Goal: Navigation & Orientation: Find specific page/section

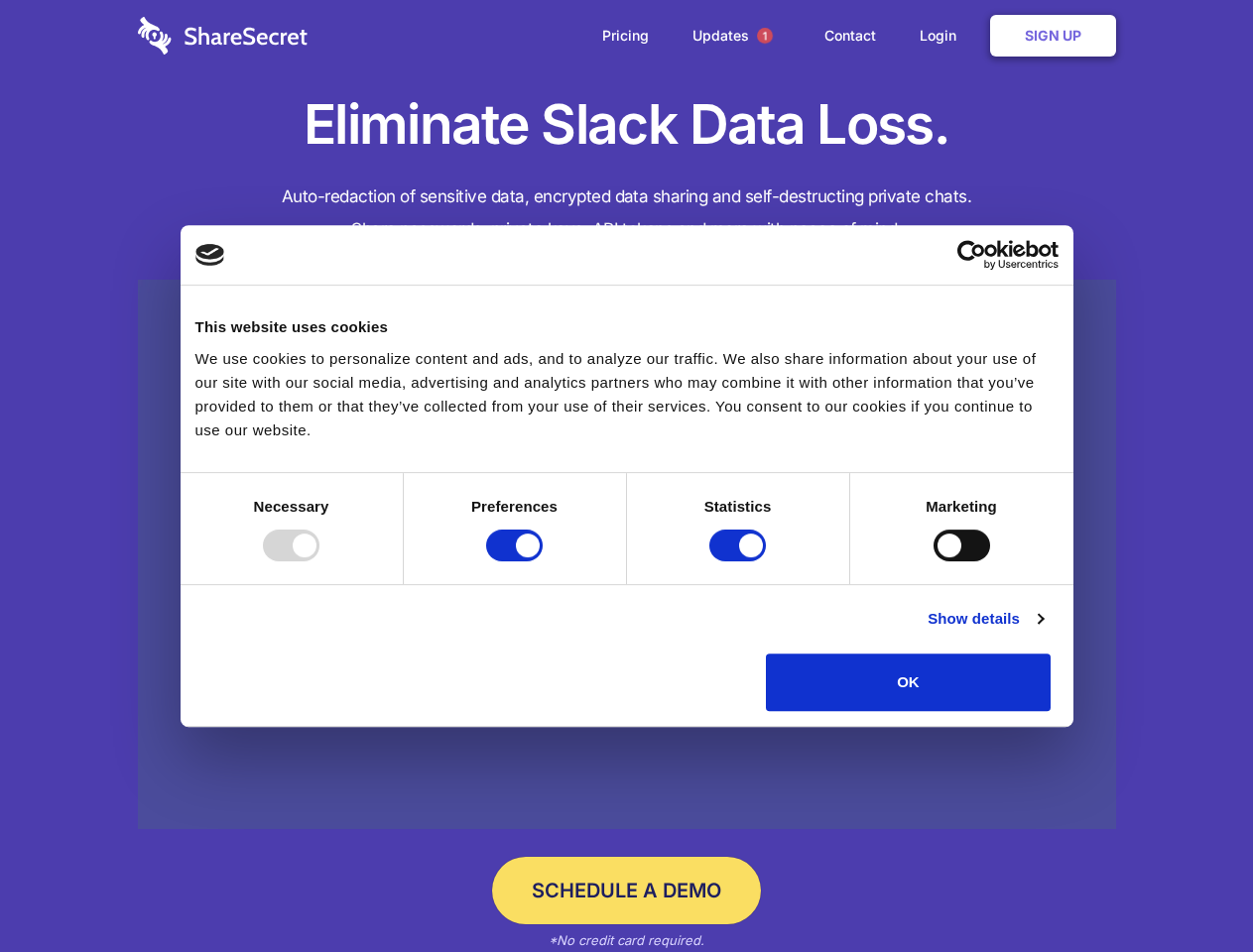
click at [320, 561] on div at bounding box center [291, 545] width 57 height 32
click at [543, 561] on input "Preferences" at bounding box center [515, 545] width 57 height 32
checkbox input "false"
click at [740, 561] on input "Statistics" at bounding box center [737, 545] width 57 height 32
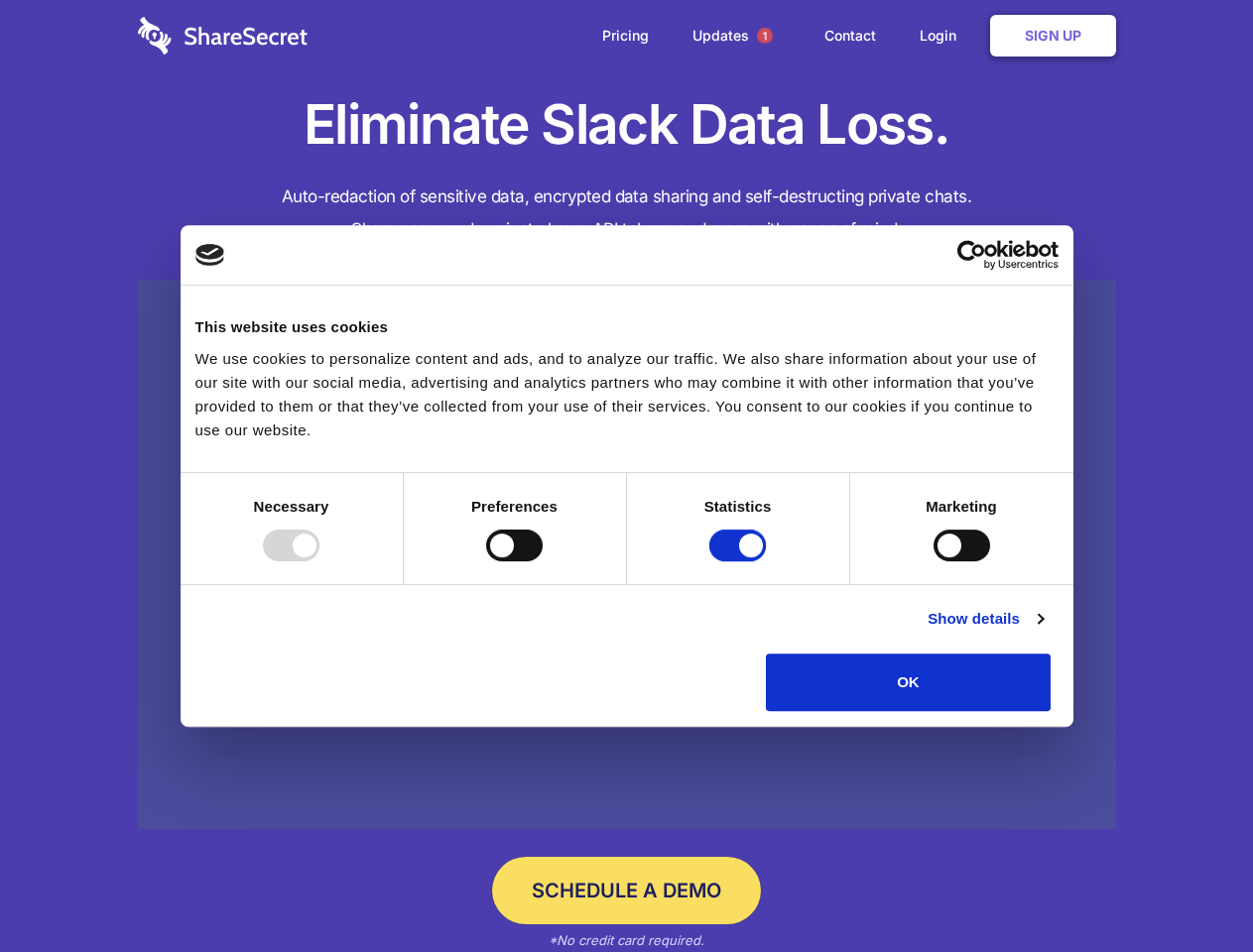
checkbox input "false"
click at [933, 561] on input "Marketing" at bounding box center [961, 545] width 57 height 32
checkbox input "true"
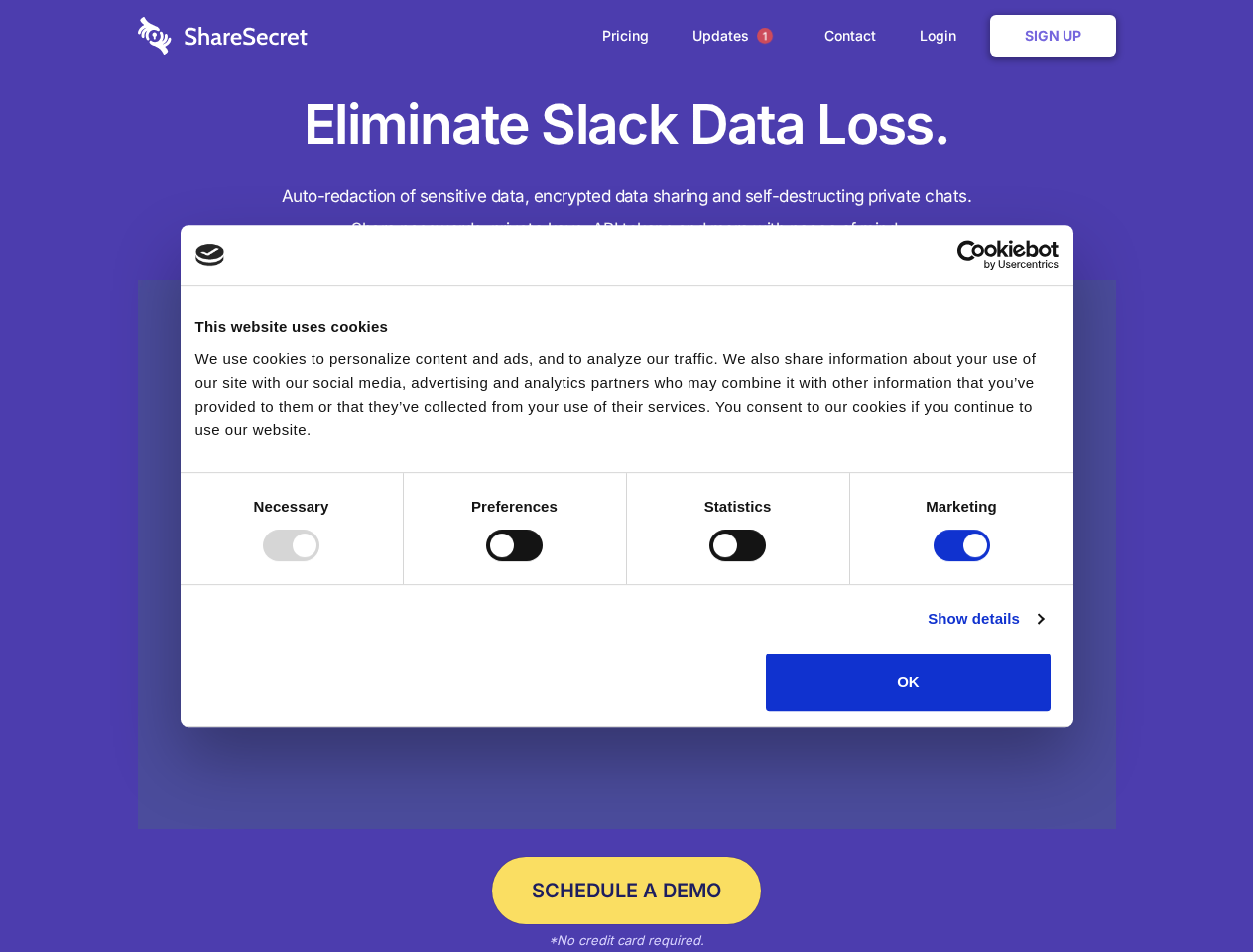
click at [1043, 631] on link "Show details" at bounding box center [984, 619] width 115 height 24
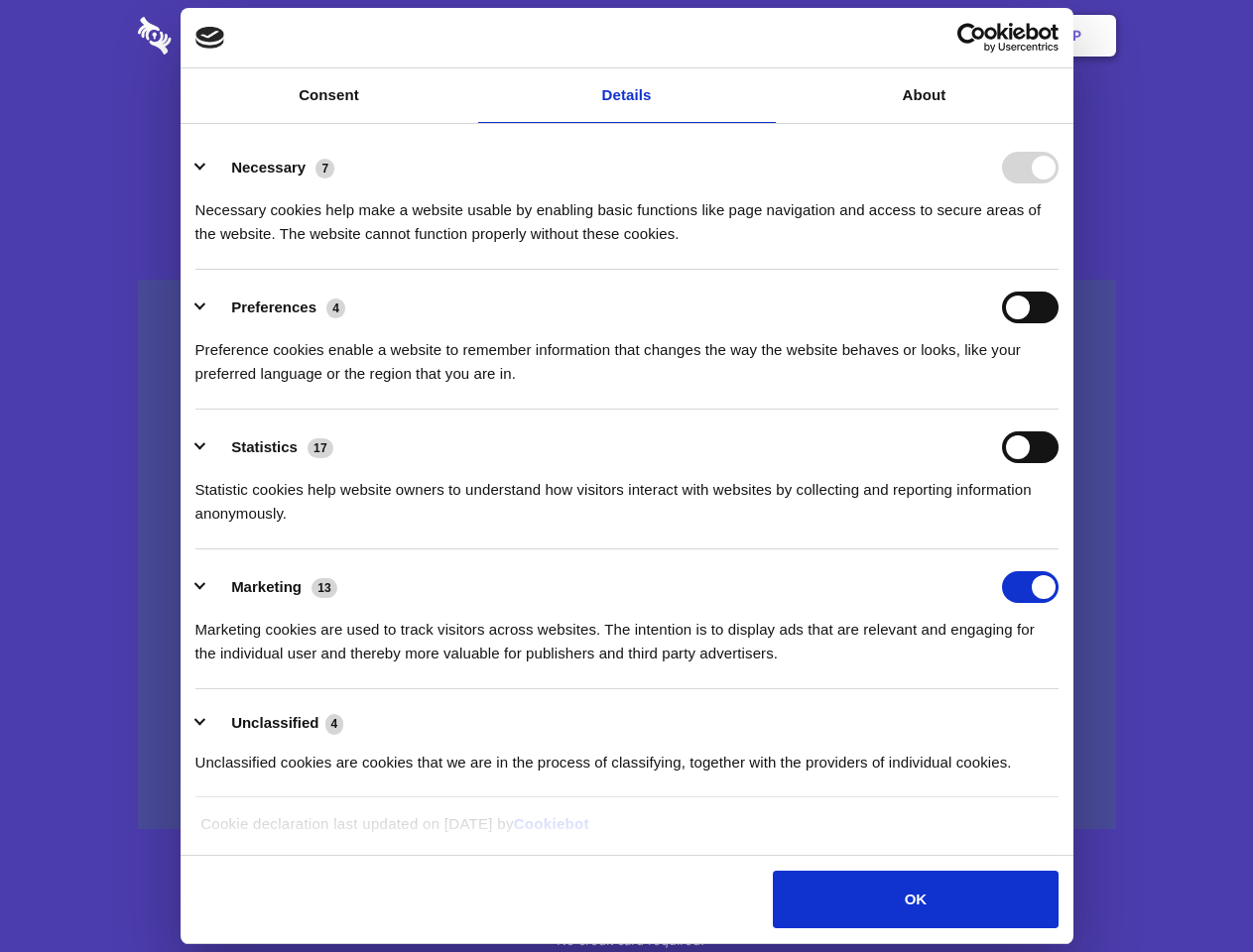
click at [1058, 270] on li "Necessary 7 Necessary cookies help make a website usable by enabling basic func…" at bounding box center [627, 200] width 863 height 140
click at [764, 36] on span "1" at bounding box center [765, 36] width 16 height 16
